Goal: Information Seeking & Learning: Learn about a topic

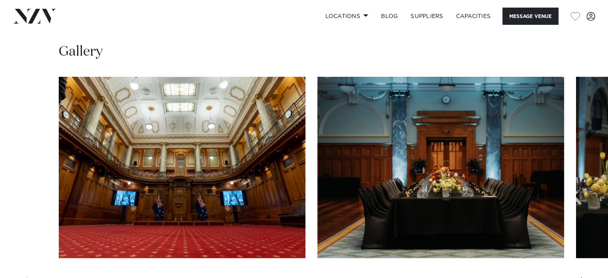
scroll to position [799, 0]
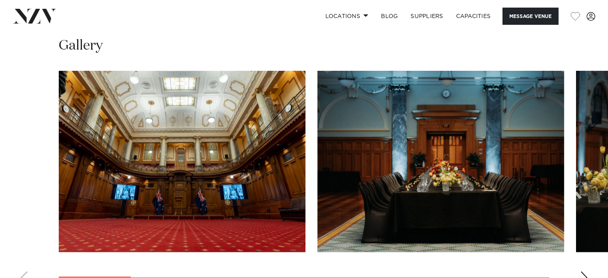
click at [229, 163] on img "1 / 13" at bounding box center [182, 161] width 247 height 181
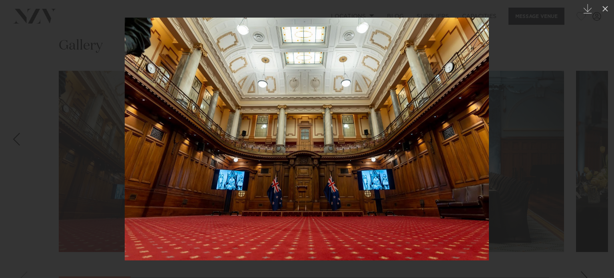
click at [21, 140] on div "Previous slide" at bounding box center [16, 138] width 11 height 15
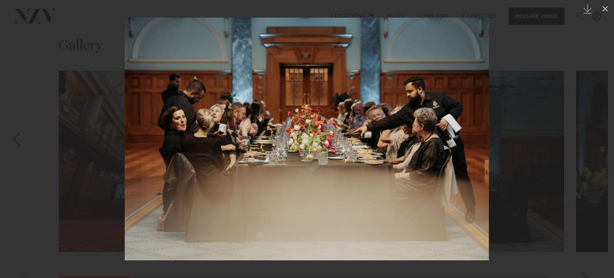
click at [21, 140] on div "Previous slide" at bounding box center [16, 138] width 11 height 15
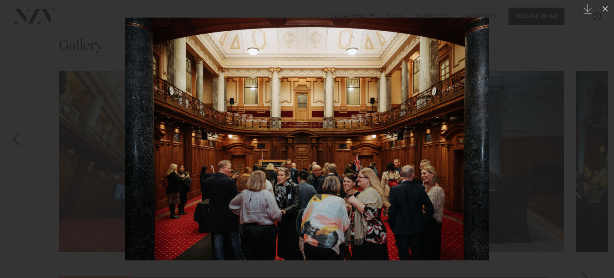
click at [21, 140] on div "12 / 13 Created with Sketch." at bounding box center [307, 139] width 614 height 278
click at [605, 6] on icon at bounding box center [605, 9] width 10 height 10
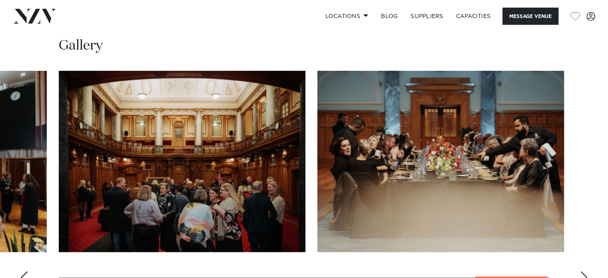
click at [23, 271] on div "Previous slide" at bounding box center [24, 277] width 8 height 13
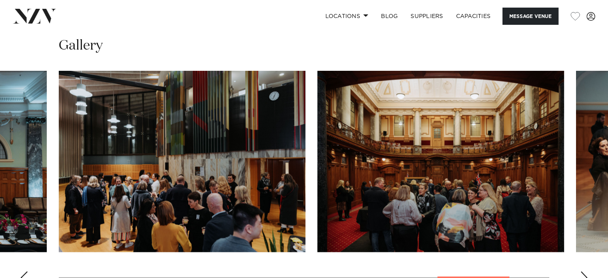
click at [24, 271] on div "Previous slide" at bounding box center [24, 277] width 8 height 13
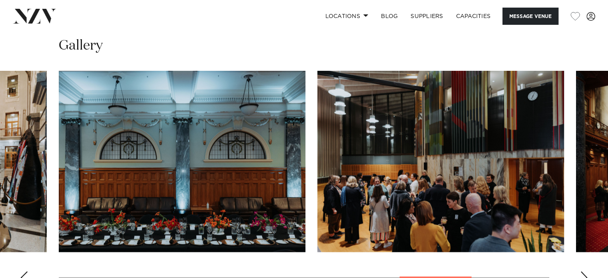
click at [24, 271] on div "Previous slide" at bounding box center [24, 277] width 8 height 13
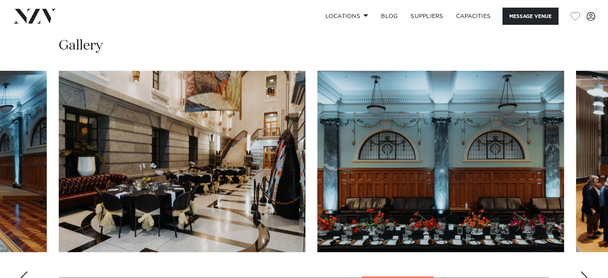
click at [24, 271] on div "Previous slide" at bounding box center [24, 277] width 8 height 13
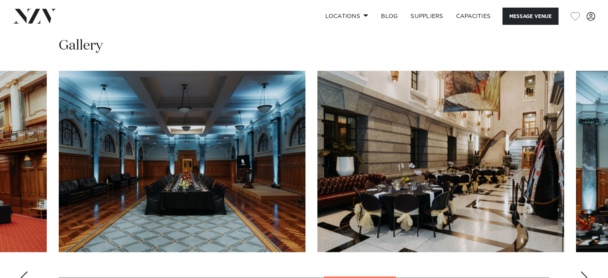
click at [24, 271] on div "Previous slide" at bounding box center [24, 277] width 8 height 13
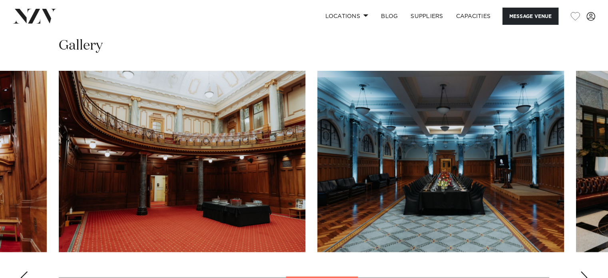
click at [24, 271] on div "Previous slide" at bounding box center [24, 277] width 8 height 13
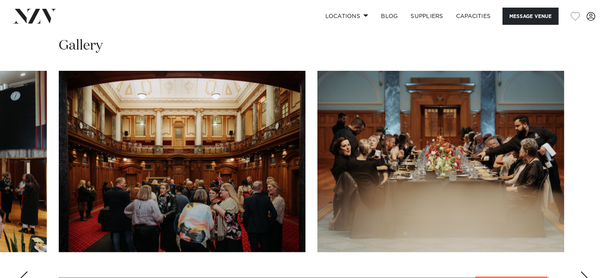
click at [24, 271] on div "Previous slide" at bounding box center [24, 277] width 8 height 13
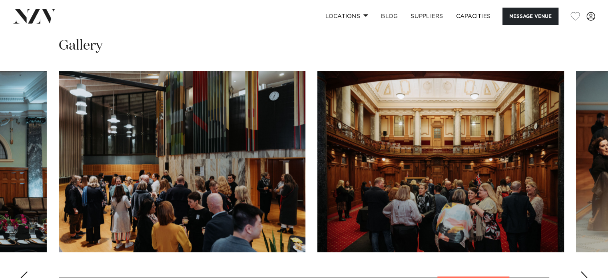
click at [24, 271] on div "Previous slide" at bounding box center [24, 277] width 8 height 13
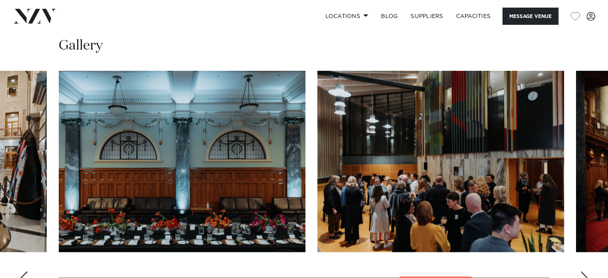
click at [24, 271] on div "Previous slide" at bounding box center [24, 277] width 8 height 13
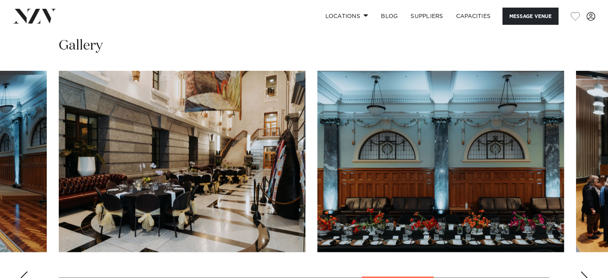
click at [24, 271] on div "Previous slide" at bounding box center [24, 277] width 8 height 13
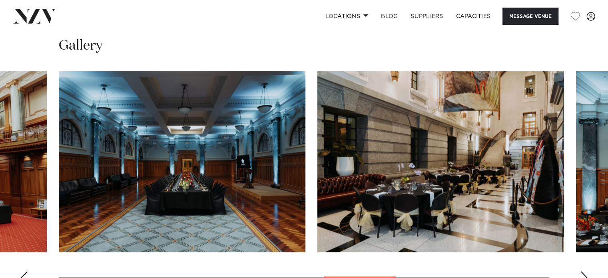
click at [24, 271] on div "Previous slide" at bounding box center [24, 277] width 8 height 13
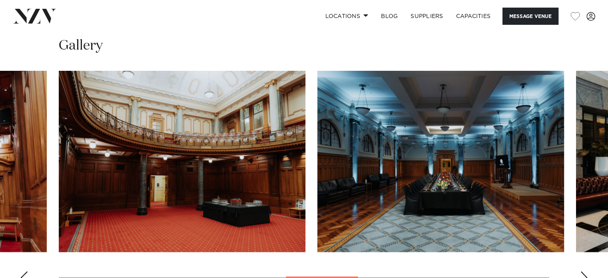
click at [24, 271] on div "Previous slide" at bounding box center [24, 277] width 8 height 13
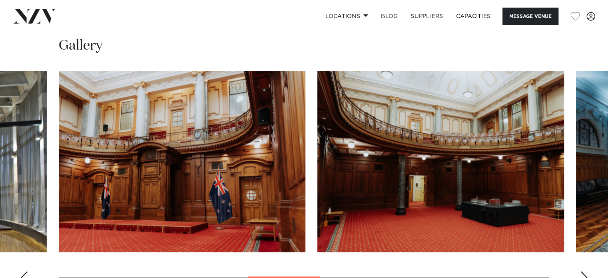
click at [24, 271] on div "Previous slide" at bounding box center [24, 277] width 8 height 13
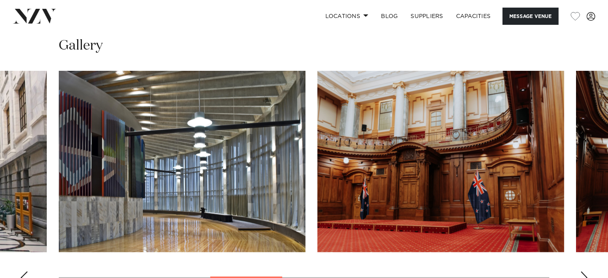
click at [24, 271] on div "Previous slide" at bounding box center [24, 277] width 8 height 13
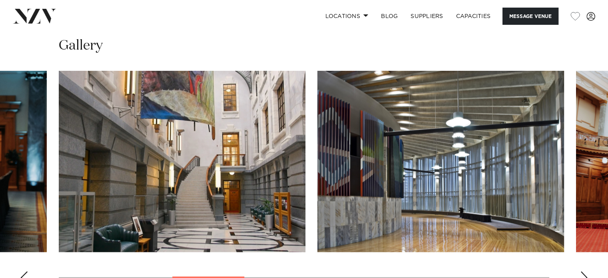
click at [24, 271] on div "Previous slide" at bounding box center [24, 277] width 8 height 13
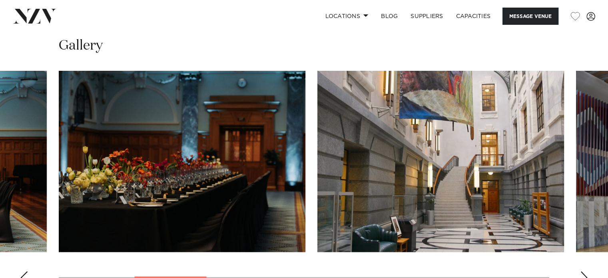
click at [24, 271] on div "Previous slide" at bounding box center [24, 277] width 8 height 13
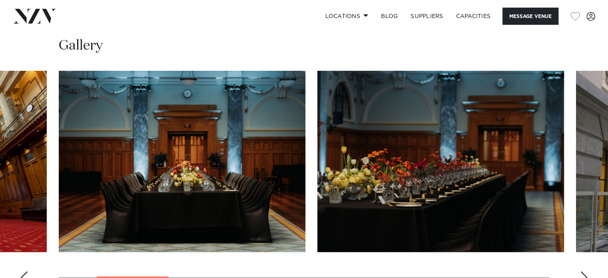
click at [24, 271] on div "Previous slide" at bounding box center [24, 277] width 8 height 13
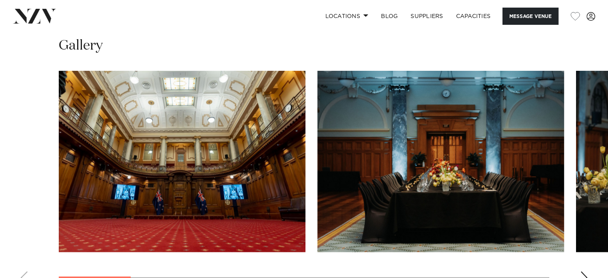
click at [24, 262] on swiper-container at bounding box center [304, 180] width 608 height 219
